Goal: Task Accomplishment & Management: Use online tool/utility

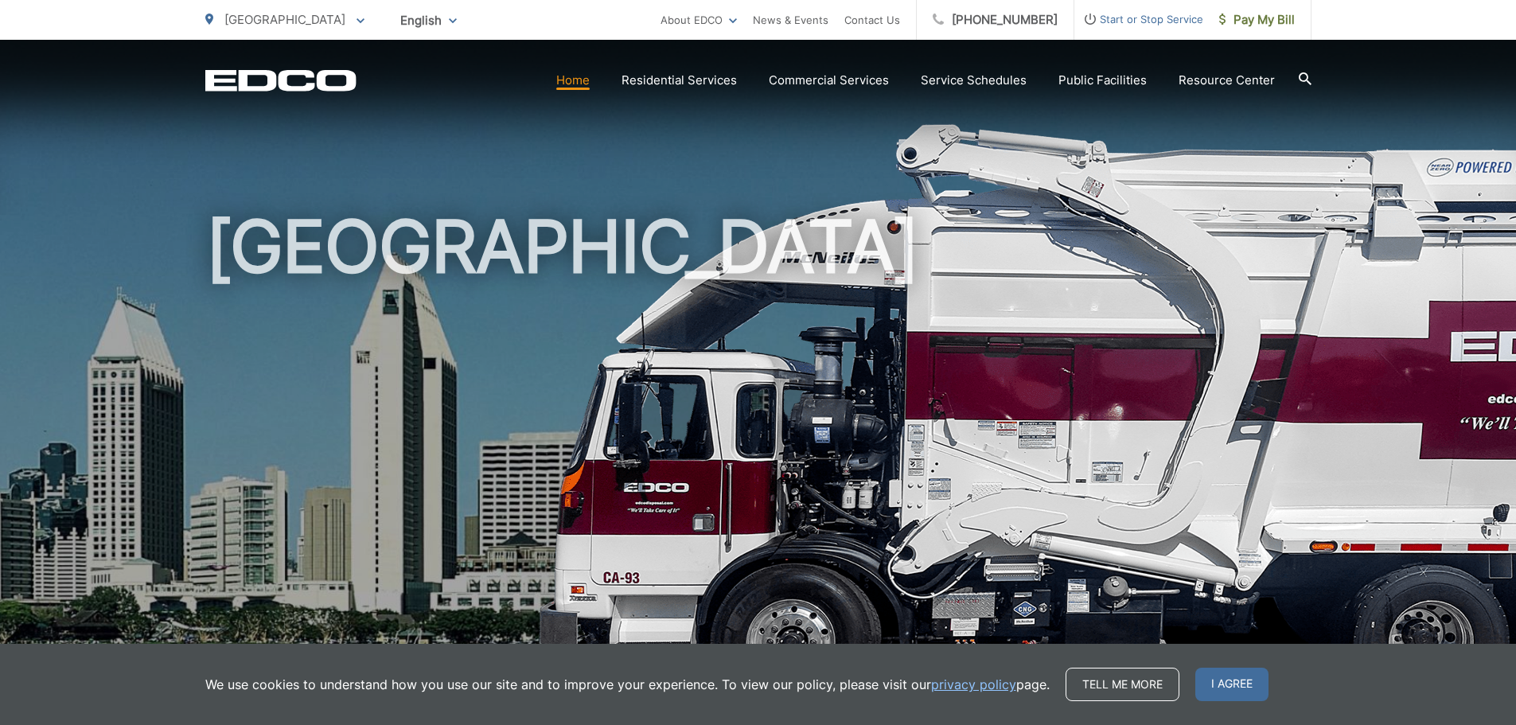
scroll to position [265, 0]
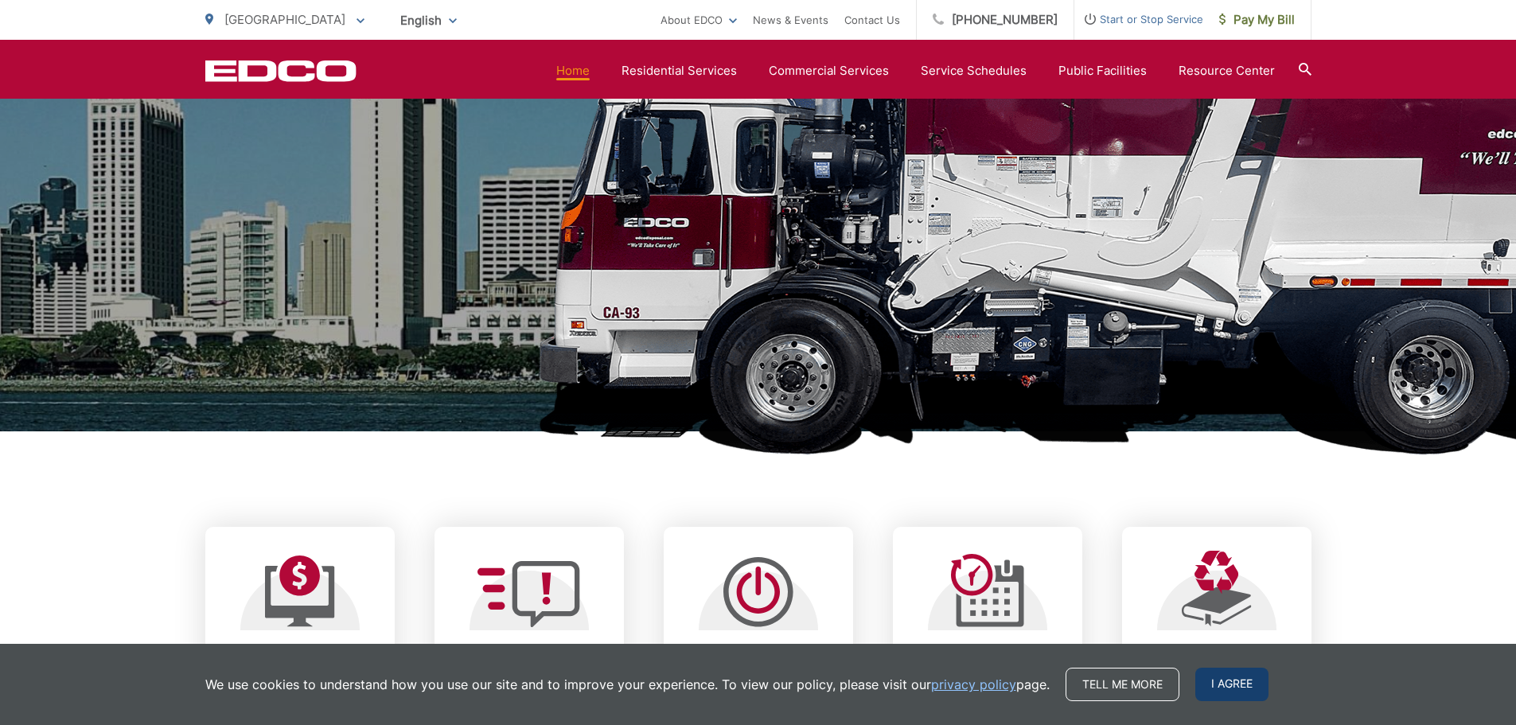
click at [1225, 684] on span "I agree" at bounding box center [1231, 684] width 73 height 33
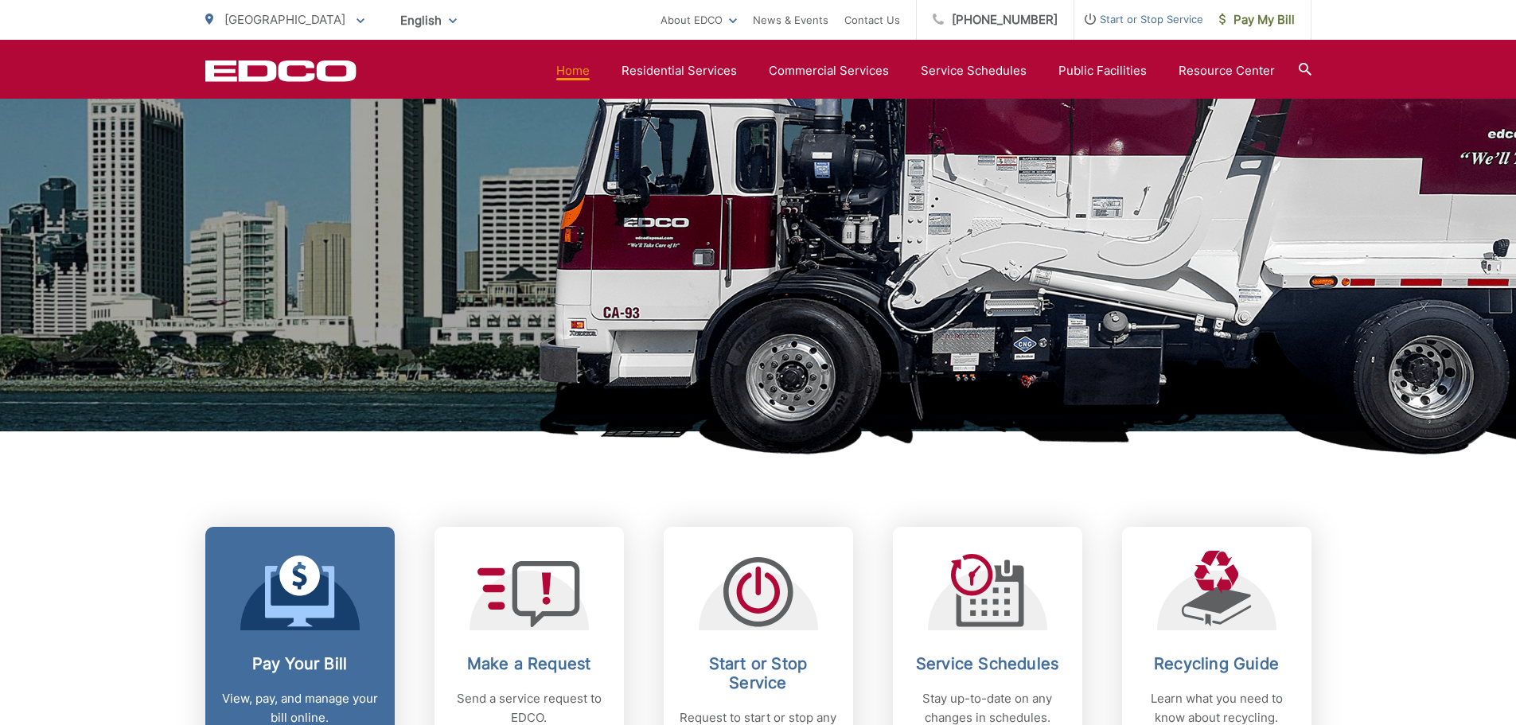
click at [332, 616] on icon at bounding box center [299, 596] width 69 height 60
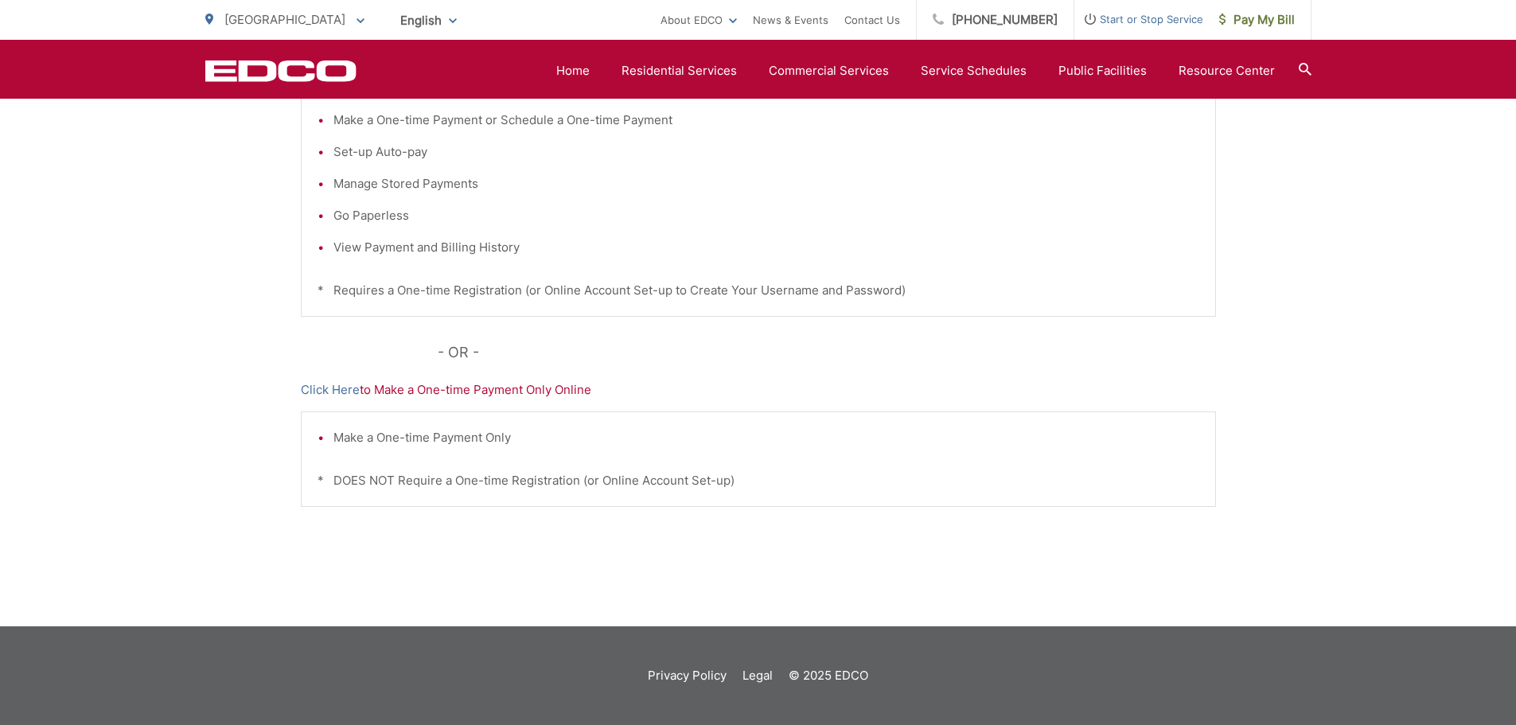
scroll to position [142, 0]
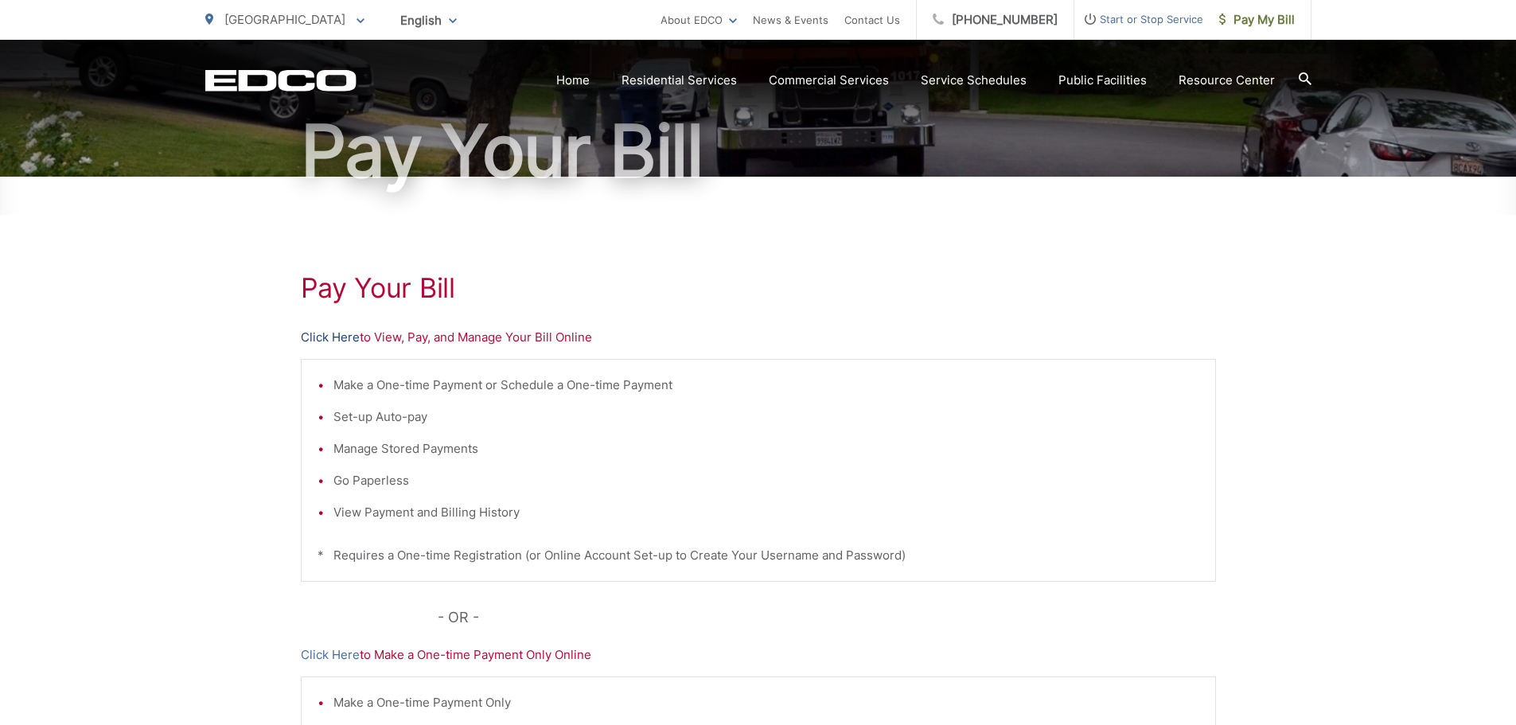
click at [344, 341] on link "Click Here" at bounding box center [330, 337] width 59 height 19
